Goal: Transaction & Acquisition: Register for event/course

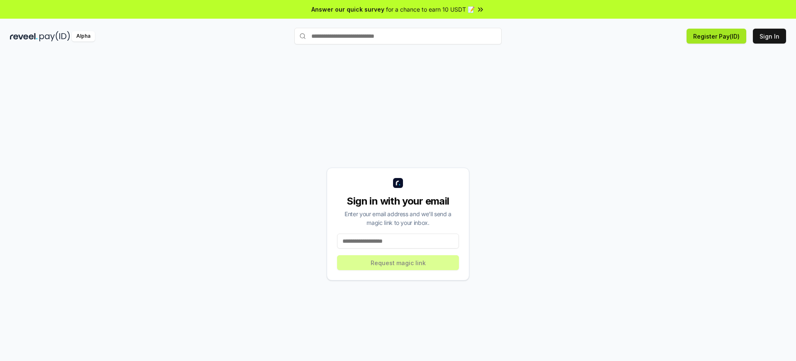
click at [718, 36] on button "Register Pay(ID)" at bounding box center [716, 36] width 60 height 15
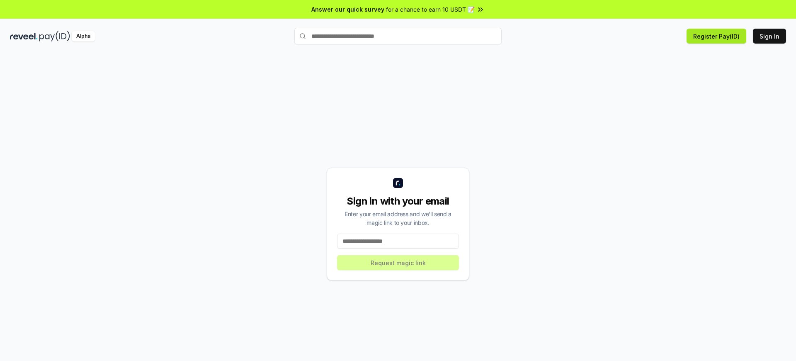
click at [718, 36] on button "Register Pay(ID)" at bounding box center [716, 36] width 60 height 15
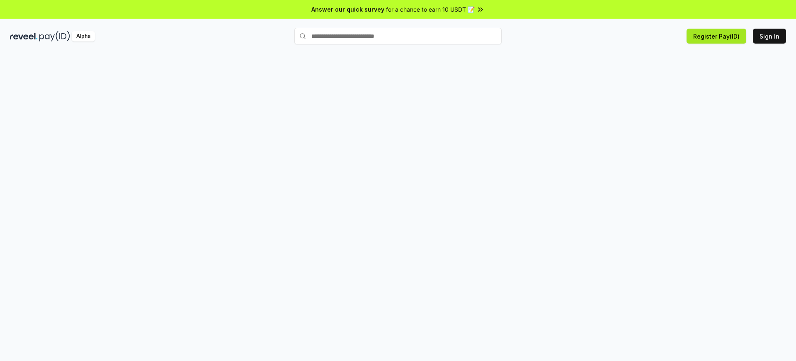
click at [718, 36] on button "Register Pay(ID)" at bounding box center [716, 36] width 60 height 15
click at [770, 36] on button "Sign In" at bounding box center [769, 36] width 33 height 15
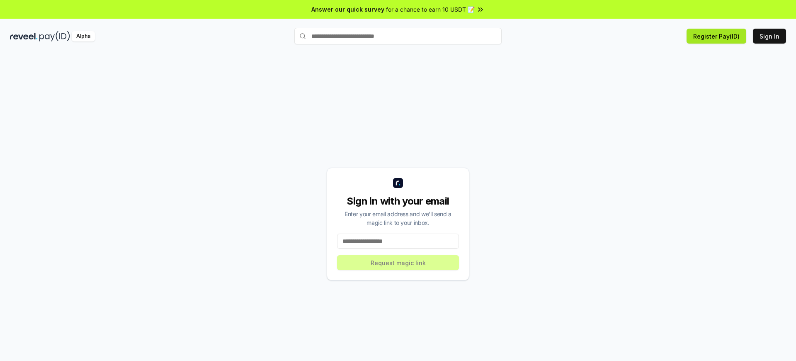
click at [718, 36] on button "Register Pay(ID)" at bounding box center [716, 36] width 60 height 15
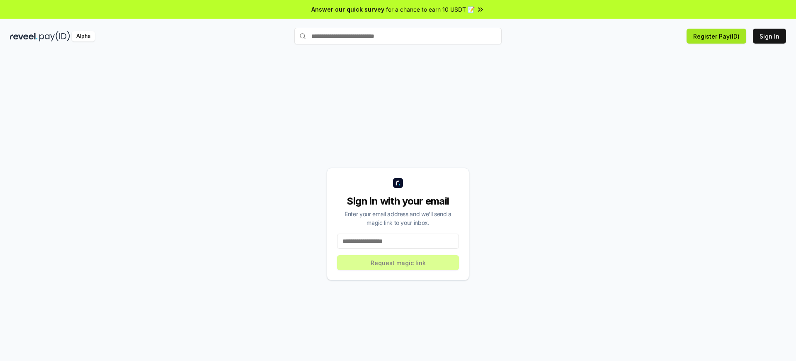
click at [718, 36] on button "Register Pay(ID)" at bounding box center [716, 36] width 60 height 15
click at [770, 36] on button "Sign In" at bounding box center [769, 36] width 33 height 15
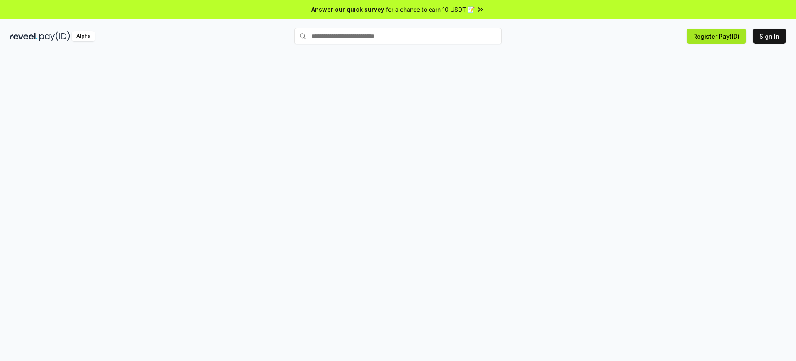
click at [718, 36] on button "Register Pay(ID)" at bounding box center [716, 36] width 60 height 15
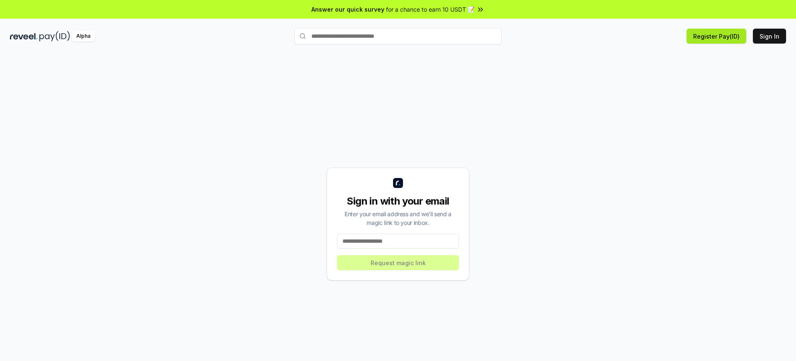
click at [718, 36] on button "Register Pay(ID)" at bounding box center [716, 36] width 60 height 15
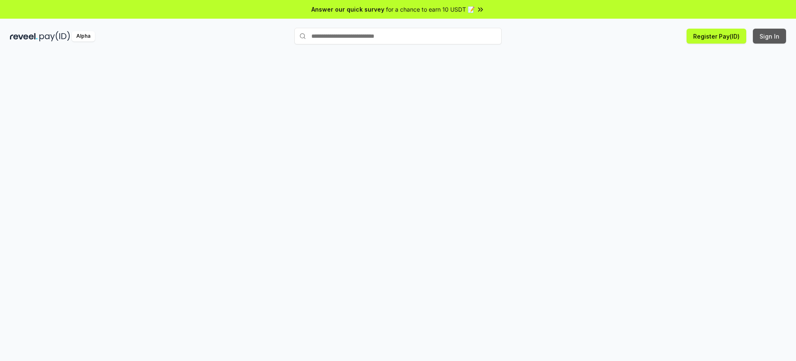
click at [770, 36] on button "Sign In" at bounding box center [769, 36] width 33 height 15
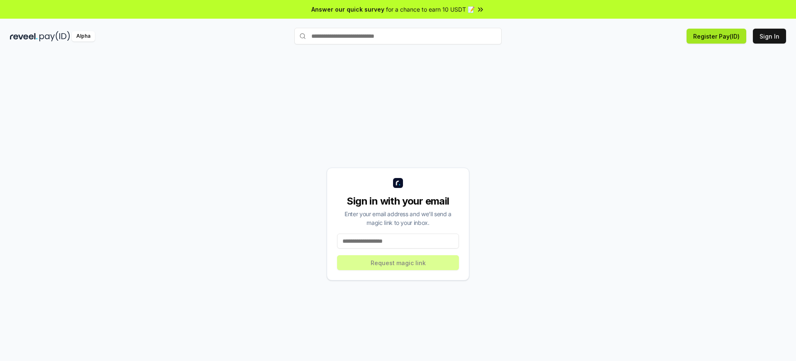
click at [718, 36] on button "Register Pay(ID)" at bounding box center [716, 36] width 60 height 15
click at [398, 201] on div "Sign in with your email" at bounding box center [398, 200] width 122 height 13
